Goal: Transaction & Acquisition: Book appointment/travel/reservation

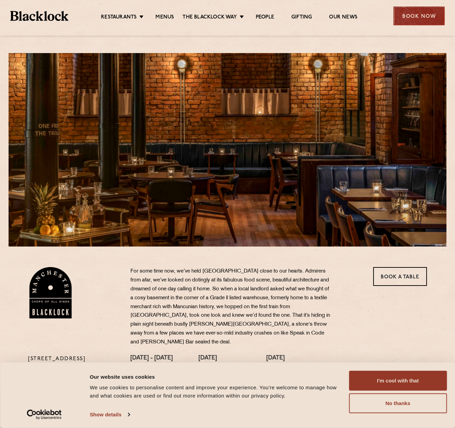
click at [406, 17] on div "Book Now" at bounding box center [418, 16] width 51 height 19
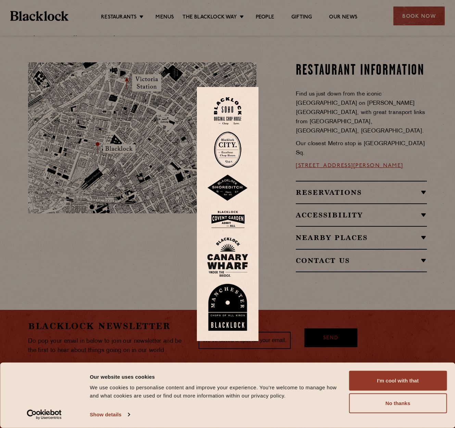
scroll to position [376, 0]
click at [282, 77] on div at bounding box center [227, 214] width 455 height 428
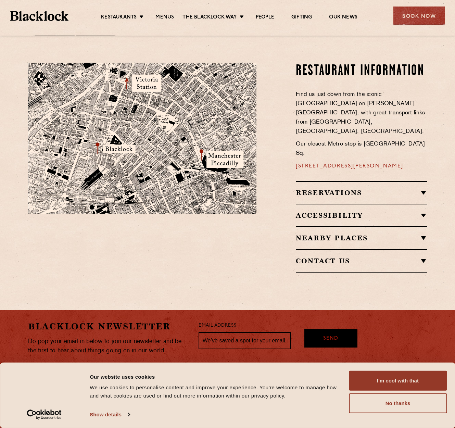
click at [318, 189] on h2 "Reservations" at bounding box center [361, 193] width 131 height 8
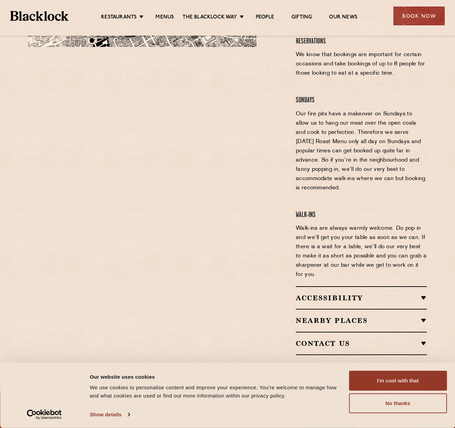
scroll to position [544, 0]
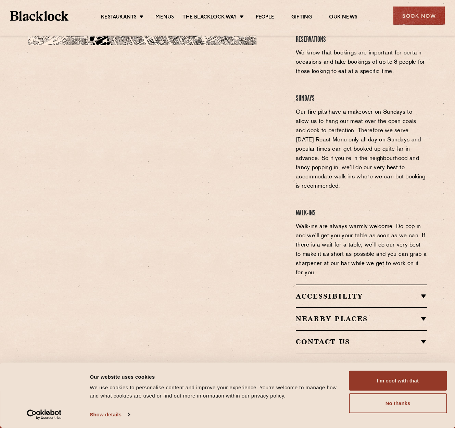
drag, startPoint x: 405, startPoint y: 405, endPoint x: 362, endPoint y: 347, distance: 71.9
click at [405, 405] on button "No thanks" at bounding box center [398, 403] width 98 height 20
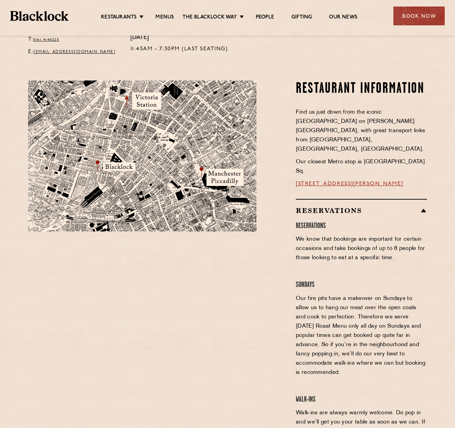
scroll to position [341, 0]
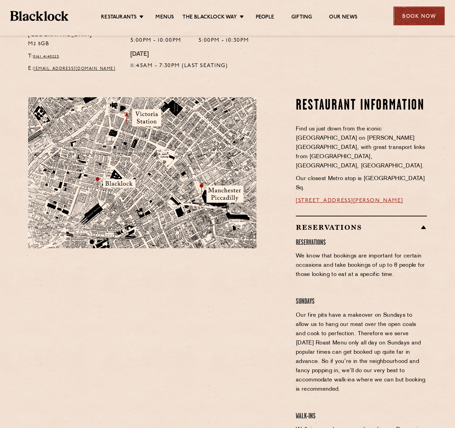
click at [412, 20] on div "Book Now" at bounding box center [418, 16] width 51 height 19
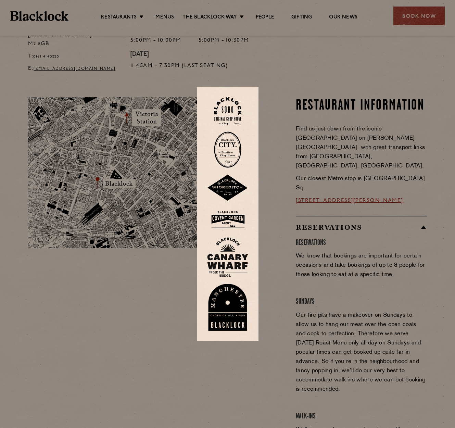
click at [223, 312] on img at bounding box center [227, 307] width 41 height 47
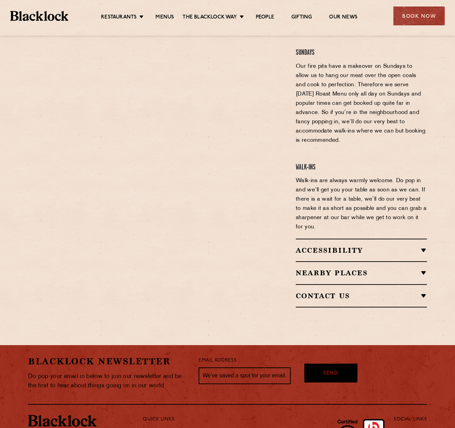
scroll to position [591, 0]
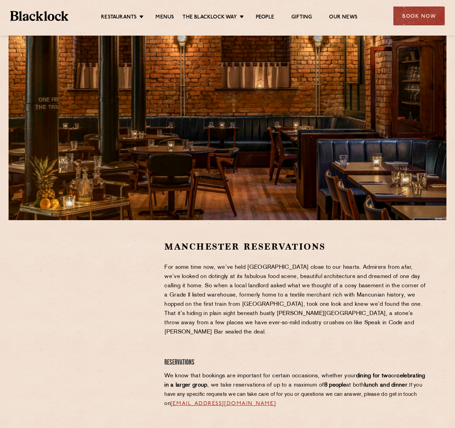
scroll to position [29, 0]
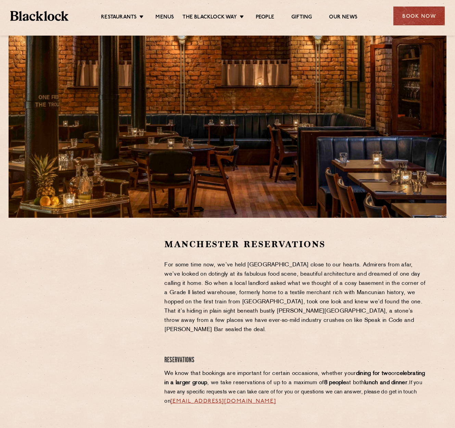
click at [139, 295] on div at bounding box center [91, 289] width 126 height 103
